Goal: Check status: Check status

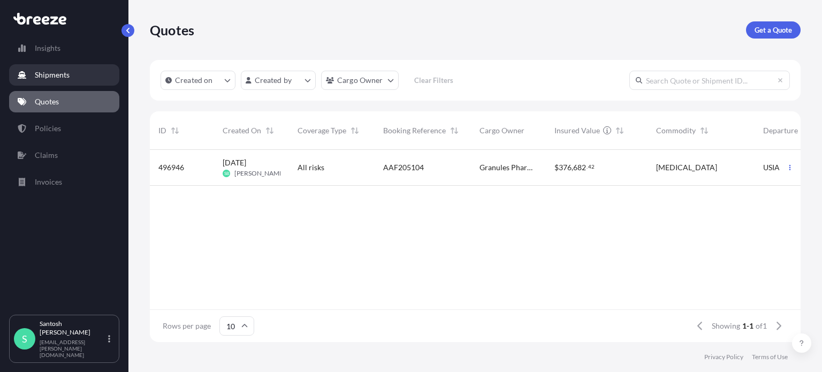
scroll to position [190, 642]
click at [70, 105] on link "Quotes" at bounding box center [64, 101] width 110 height 21
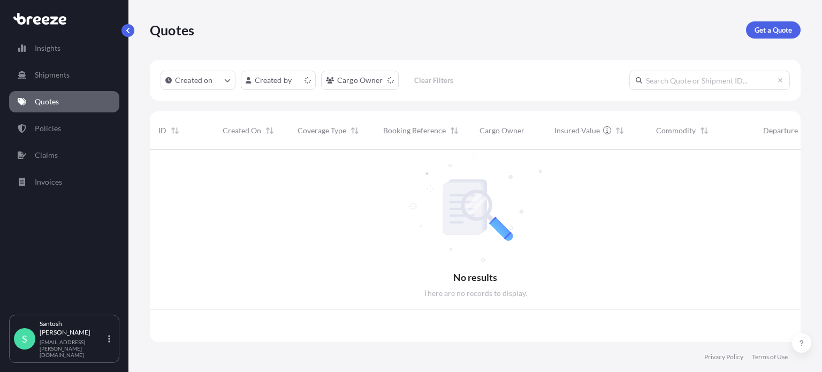
scroll to position [190, 642]
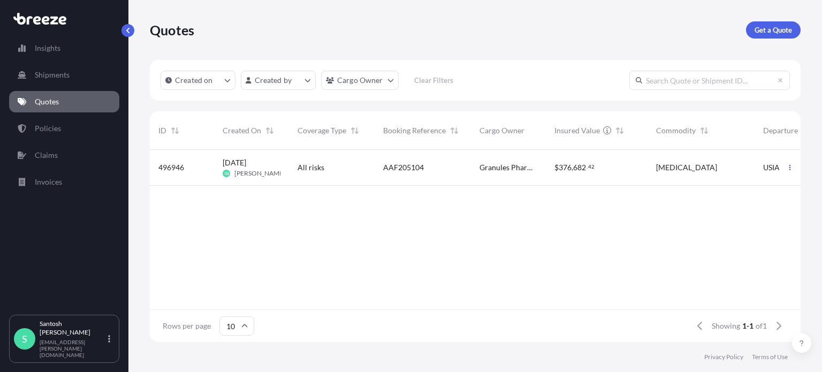
click at [458, 182] on div "AAF205104" at bounding box center [423, 168] width 96 height 36
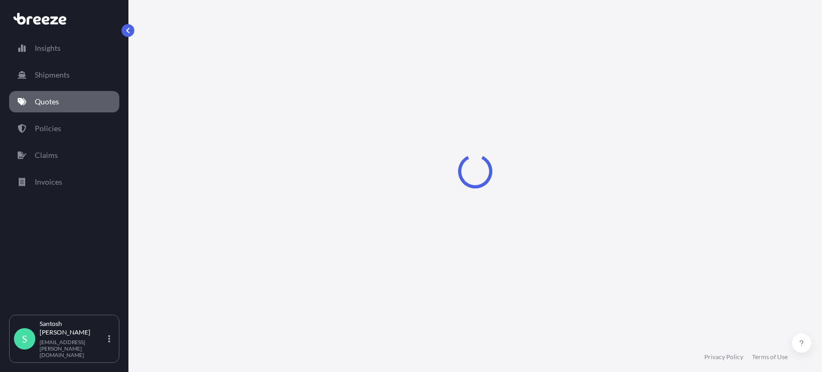
select select "Road"
select select "Air"
select select "Road"
select select "1"
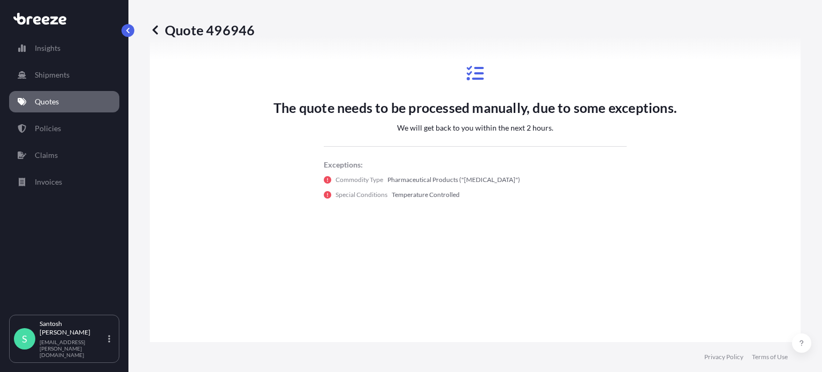
scroll to position [590, 0]
